Goal: Transaction & Acquisition: Purchase product/service

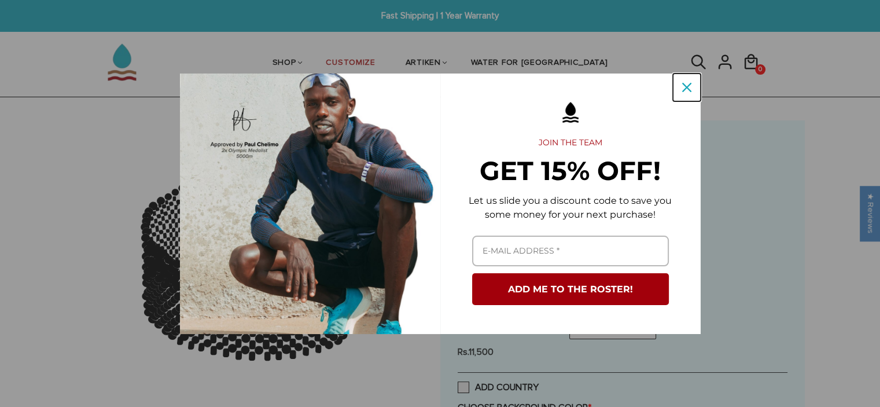
click at [683, 92] on div "Close" at bounding box center [686, 87] width 19 height 19
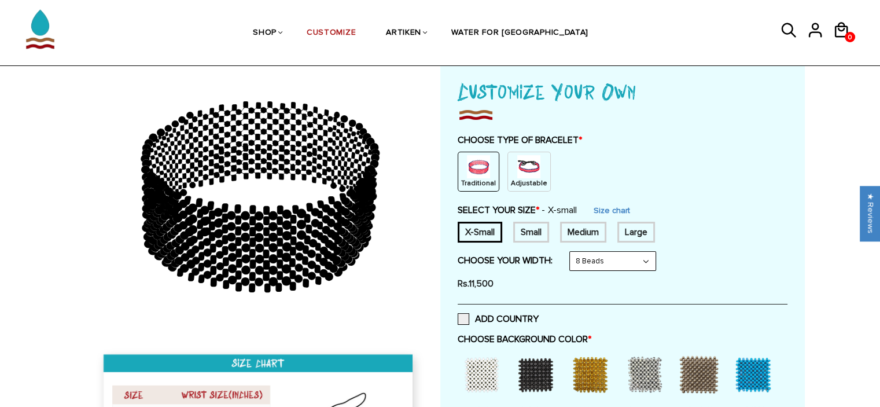
scroll to position [79, 0]
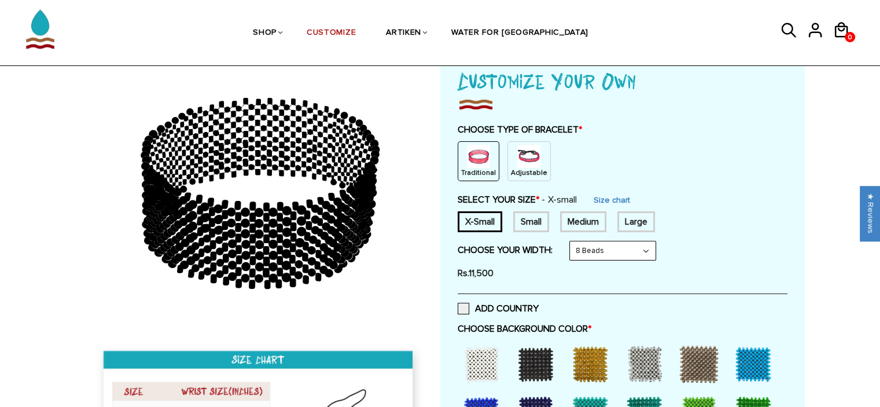
click at [520, 211] on div "Small" at bounding box center [531, 221] width 36 height 21
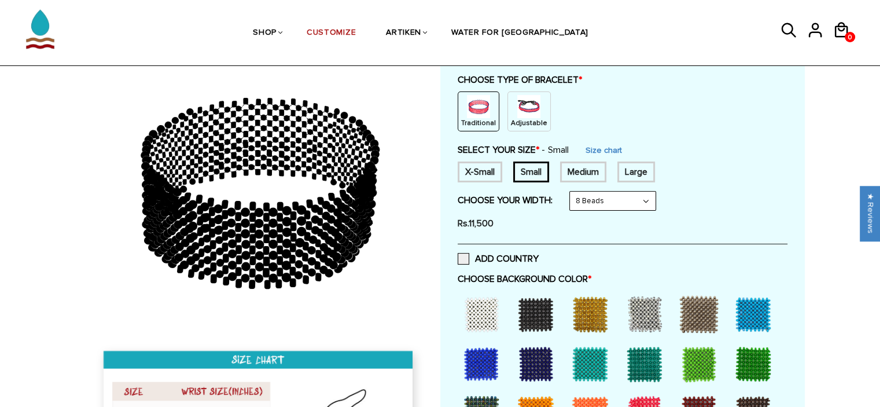
scroll to position [139, 0]
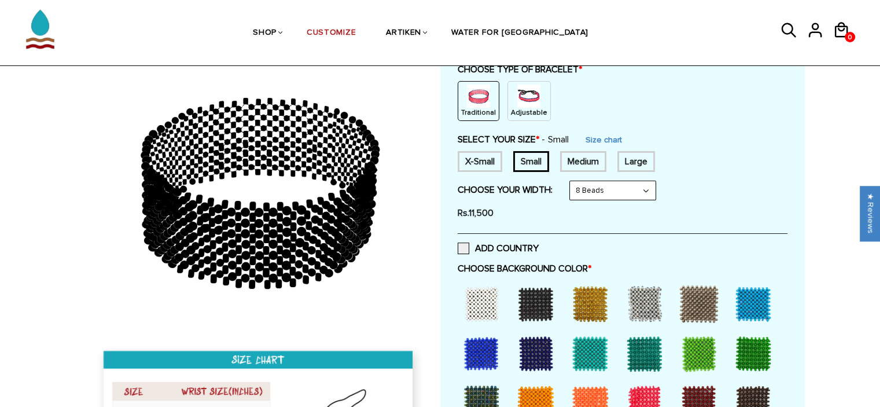
click at [543, 304] on div at bounding box center [535, 303] width 46 height 46
click at [461, 249] on span at bounding box center [463, 248] width 12 height 12
click at [538, 245] on input "ADD COUNTRY" at bounding box center [538, 245] width 0 height 0
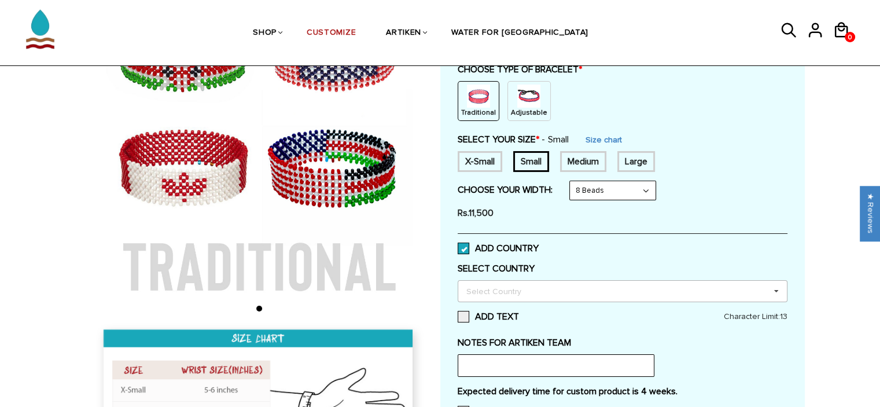
click at [504, 287] on div "Select Country" at bounding box center [500, 291] width 75 height 13
click at [509, 305] on div "Customize Your Own CHOOSE TYPE OF BRACELET * Traditional Adjustable Traditional…" at bounding box center [622, 242] width 330 height 474
click at [502, 287] on div "Select Country" at bounding box center [500, 291] width 75 height 13
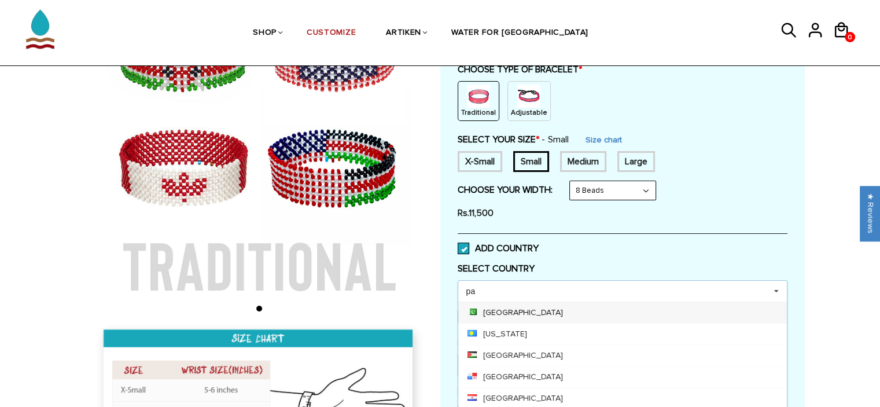
type input "pa"
click at [504, 305] on div "[GEOGRAPHIC_DATA]" at bounding box center [622, 311] width 328 height 21
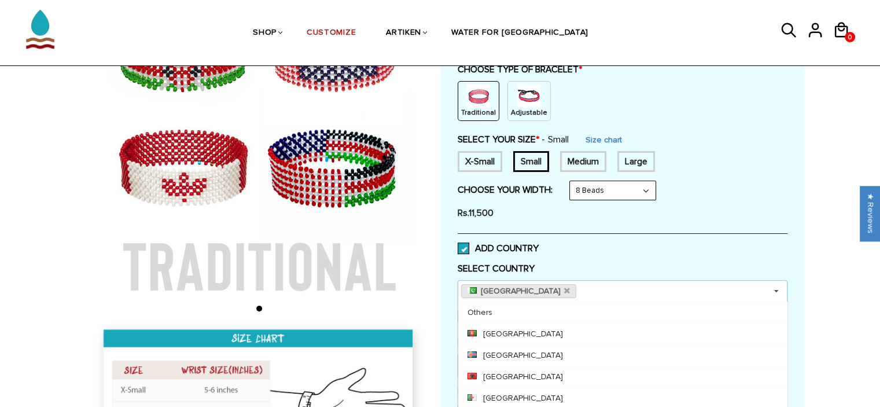
click at [566, 259] on div "ADD COUNTRY" at bounding box center [622, 247] width 330 height 29
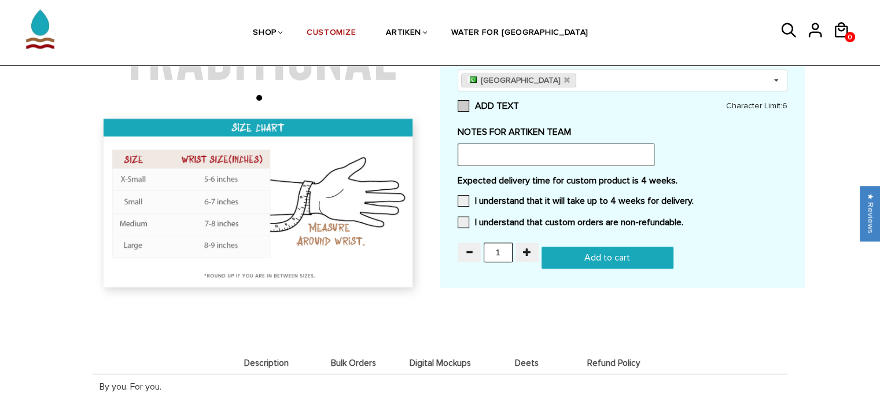
scroll to position [349, 0]
click at [459, 197] on span at bounding box center [463, 201] width 12 height 12
click at [693, 197] on input "I understand that it will take up to 4 weeks for delivery." at bounding box center [693, 197] width 0 height 0
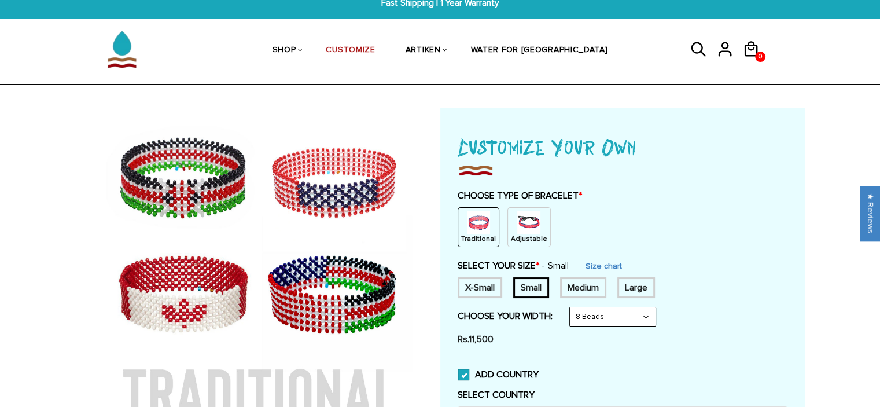
scroll to position [0, 0]
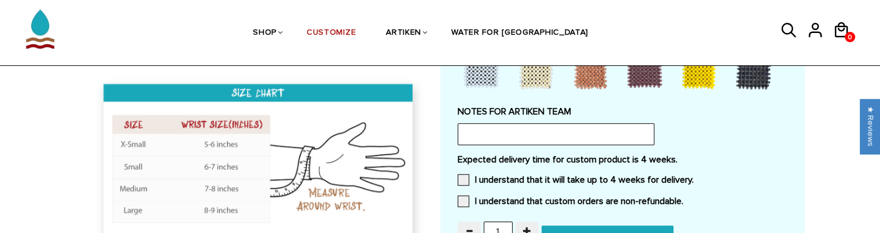
scroll to position [1055, 0]
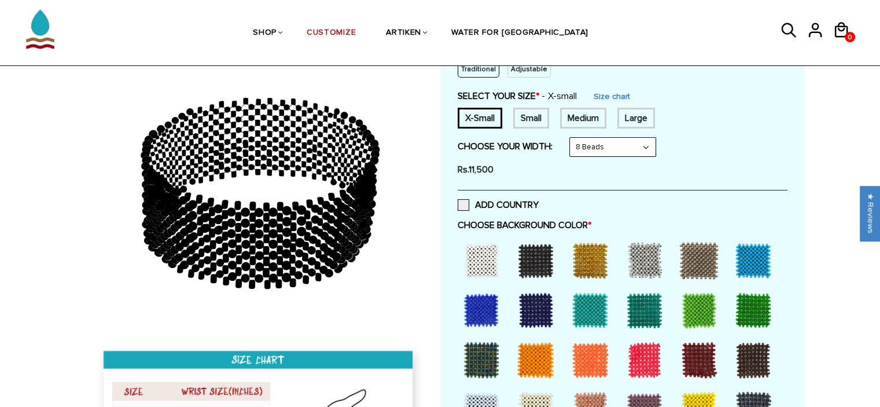
scroll to position [180, 0]
